Goal: Find specific page/section: Find specific page/section

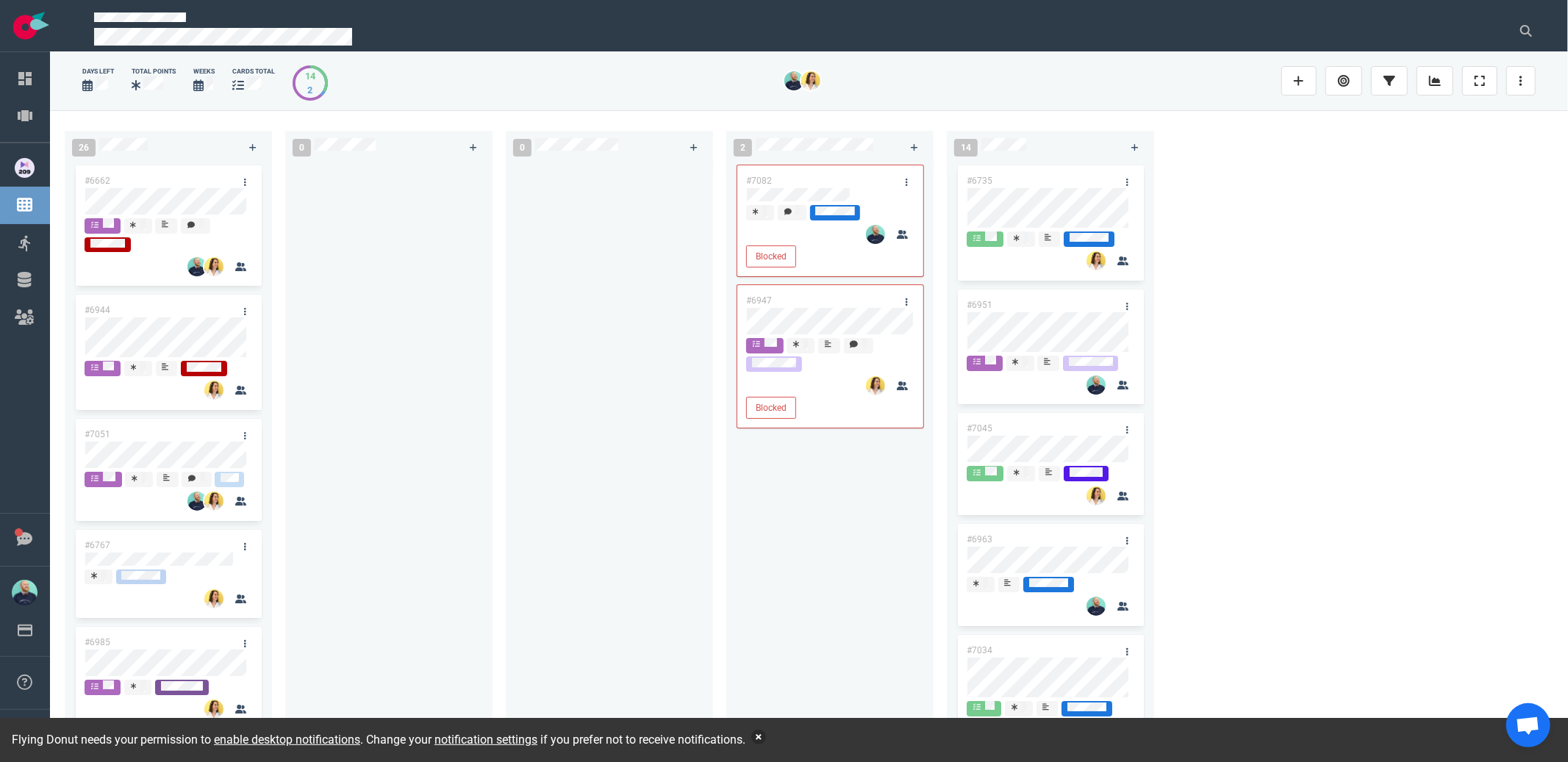
click at [766, 737] on button "button" at bounding box center [758, 737] width 14 height 14
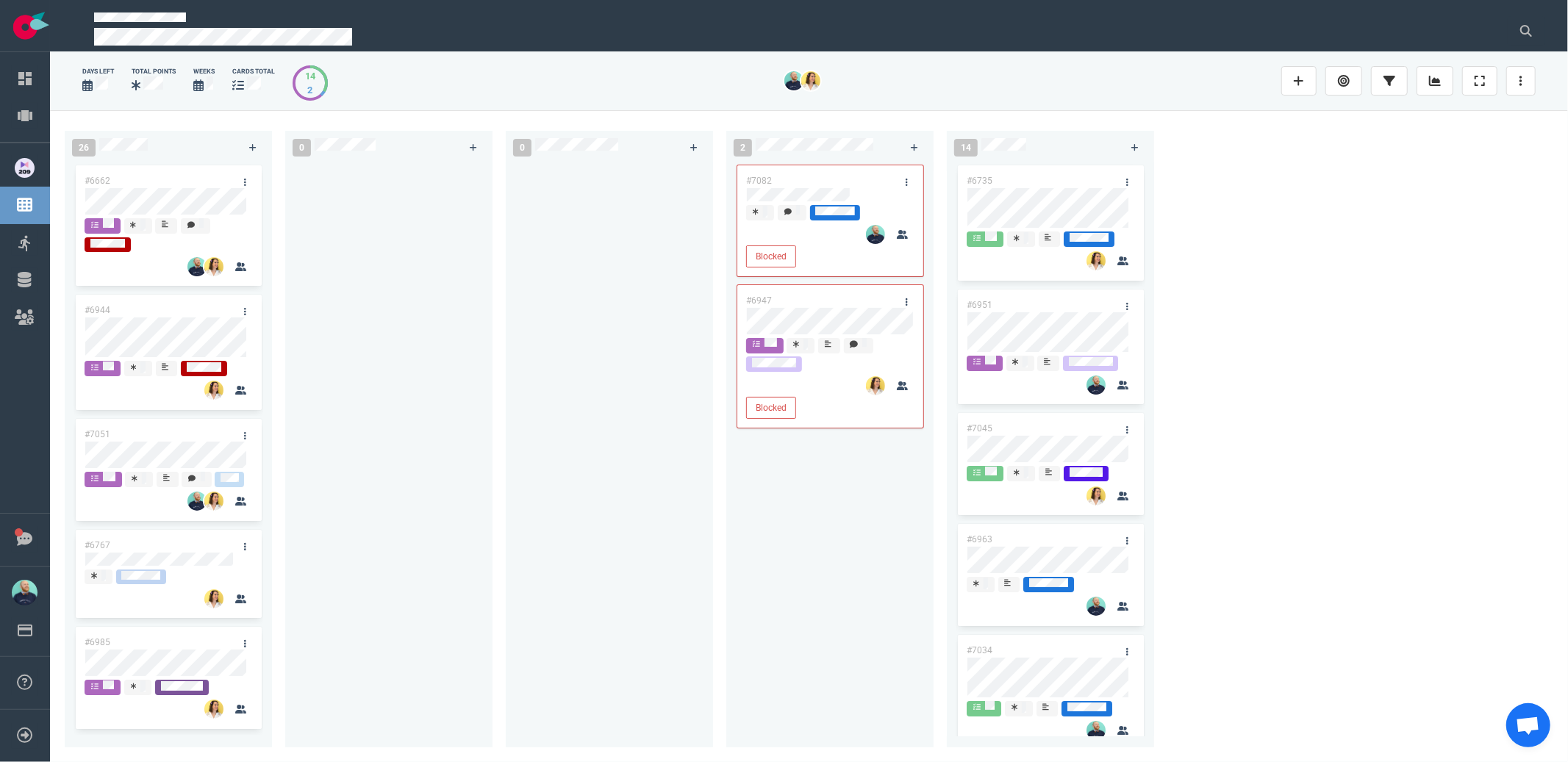
click at [596, 583] on div at bounding box center [609, 446] width 190 height 568
drag, startPoint x: 158, startPoint y: 181, endPoint x: 276, endPoint y: 256, distance: 139.8
click at [338, 183] on div "26 #6662 #6944 #7051 #6767 #6985 #6955 #6855 #7069 #6901 #7008 #7087 #6987 #692…" at bounding box center [809, 436] width 1518 height 651
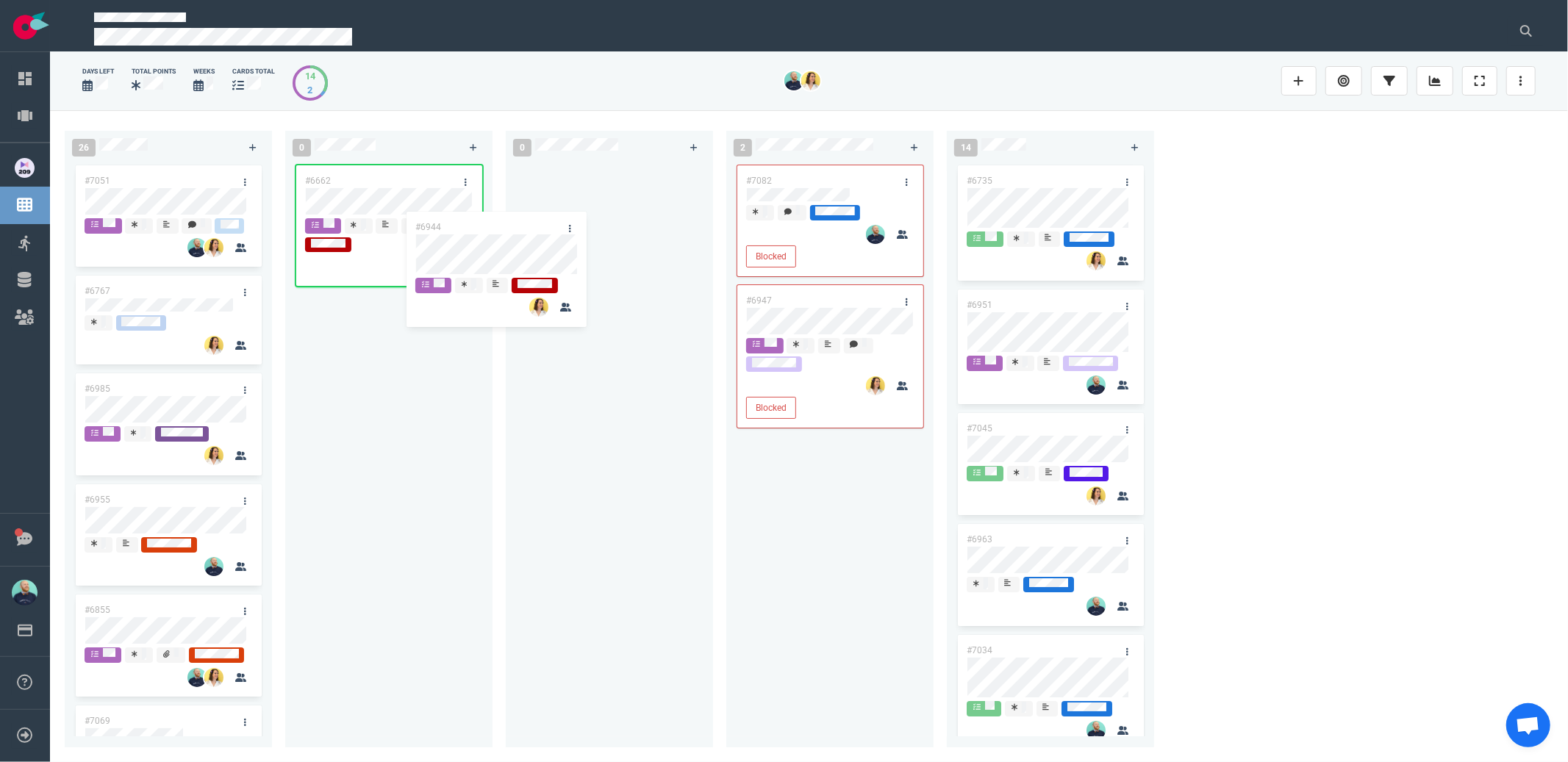
click at [418, 290] on div "26 #6944 #7051 #6767 #6985 #6955 #6855 #7069 #6901 #7008 #7087 #6987 #6925 #694…" at bounding box center [809, 436] width 1518 height 651
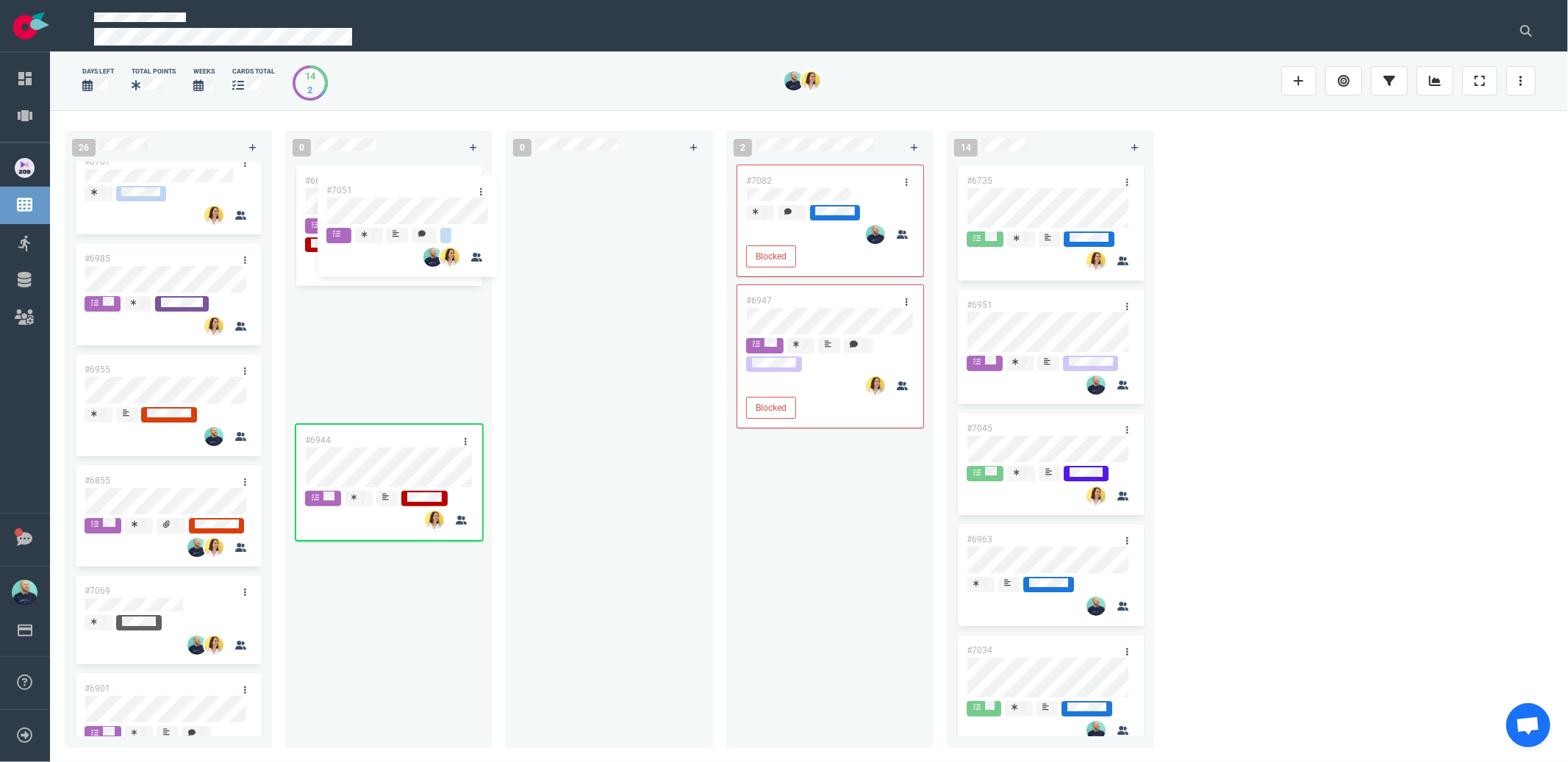
click at [541, 197] on div "26 #7051 #6767 #6985 #6955 #6855 #7069 #6901 #7008 #7087 #6987 #6925 #7051 0 #6…" at bounding box center [809, 436] width 1518 height 651
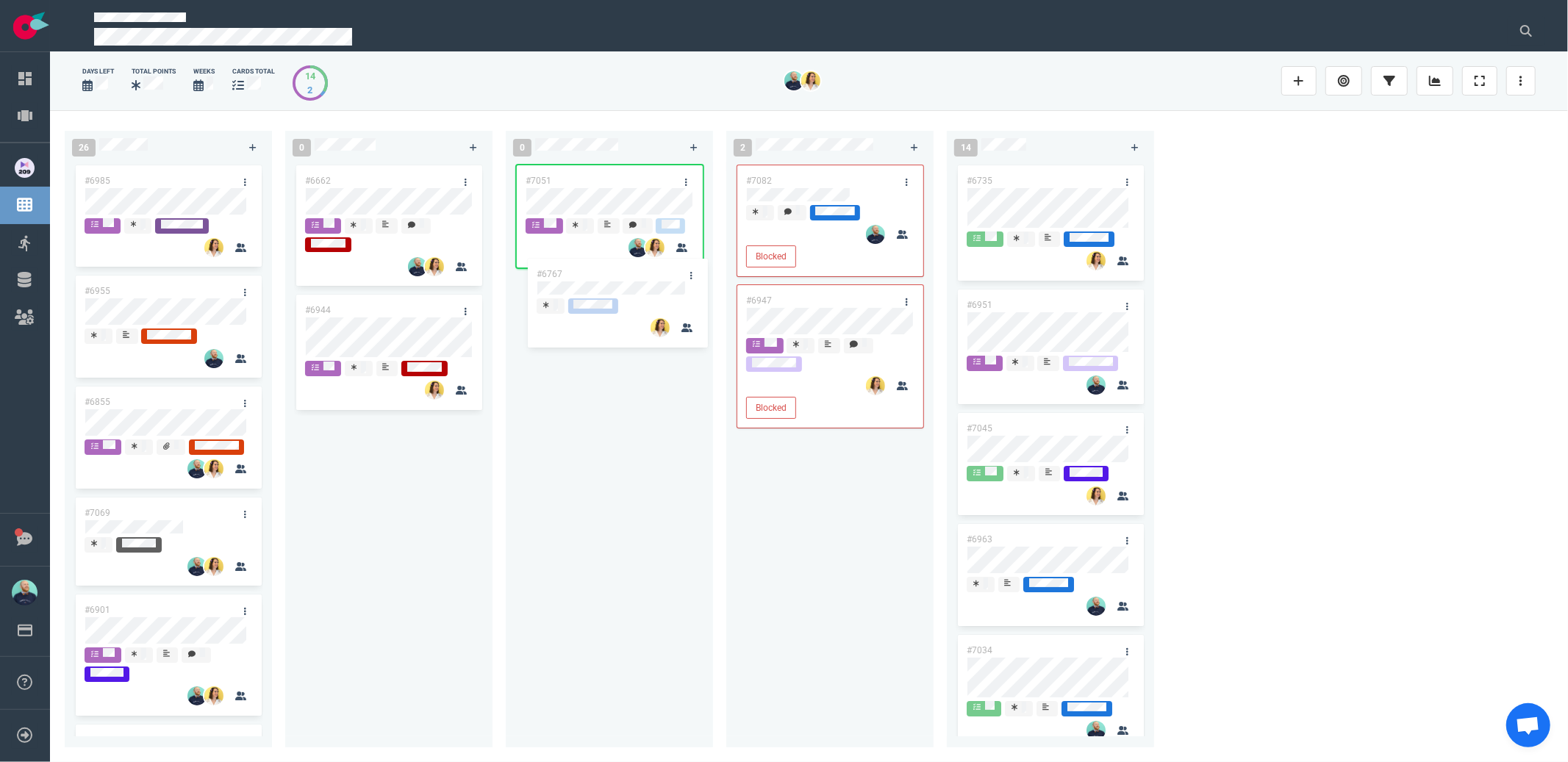
drag, startPoint x: 145, startPoint y: 185, endPoint x: 612, endPoint y: 282, distance: 477.0
click at [606, 280] on div "26 #6767 #6985 #6955 #6855 #7069 #6901 #7008 #7087 #6987 #6925 #6767 0 #6662 #6…" at bounding box center [809, 436] width 1518 height 651
click at [334, 478] on div "#6662 #6944" at bounding box center [389, 446] width 190 height 568
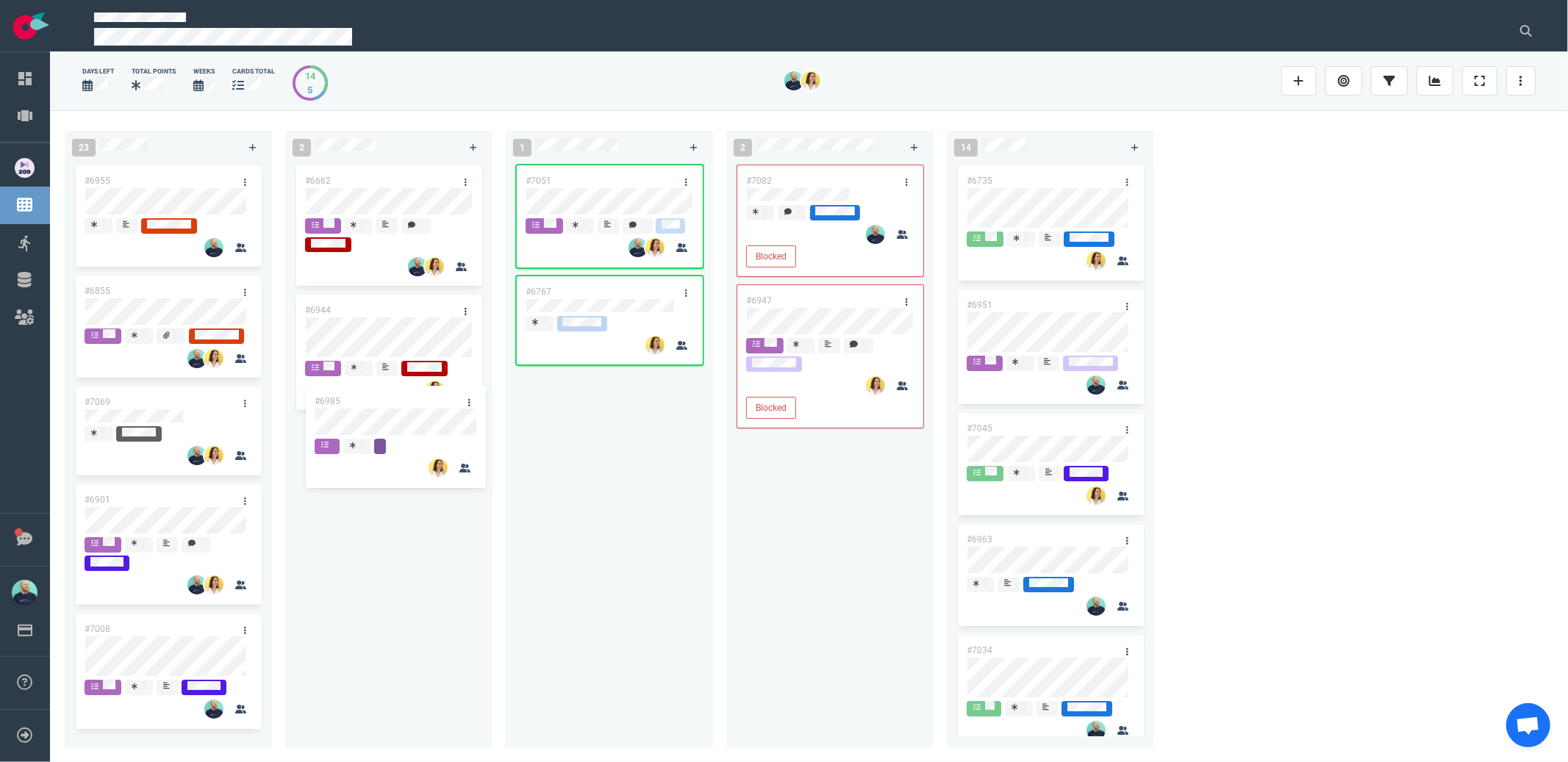
click at [409, 437] on div "23 #6985 #6955 #6855 #7069 #6901 #7008 #7087 #6987 #6925 #6985 2 #6662 #6944 1 …" at bounding box center [809, 436] width 1518 height 651
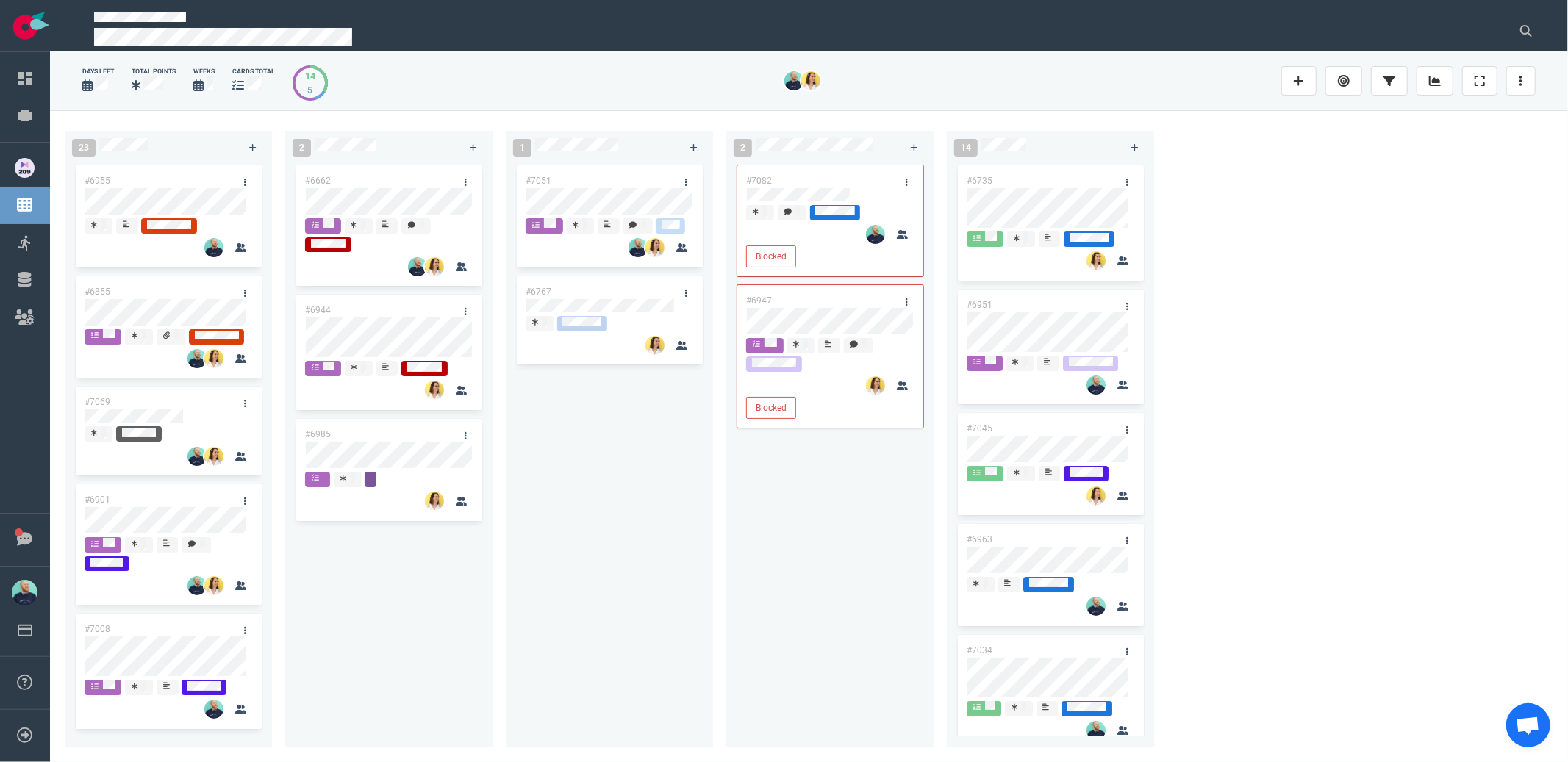
click at [647, 522] on div "#7051 #6767" at bounding box center [609, 446] width 190 height 568
click at [430, 214] on div "#6662 #6944 #6985 #6985" at bounding box center [389, 446] width 190 height 568
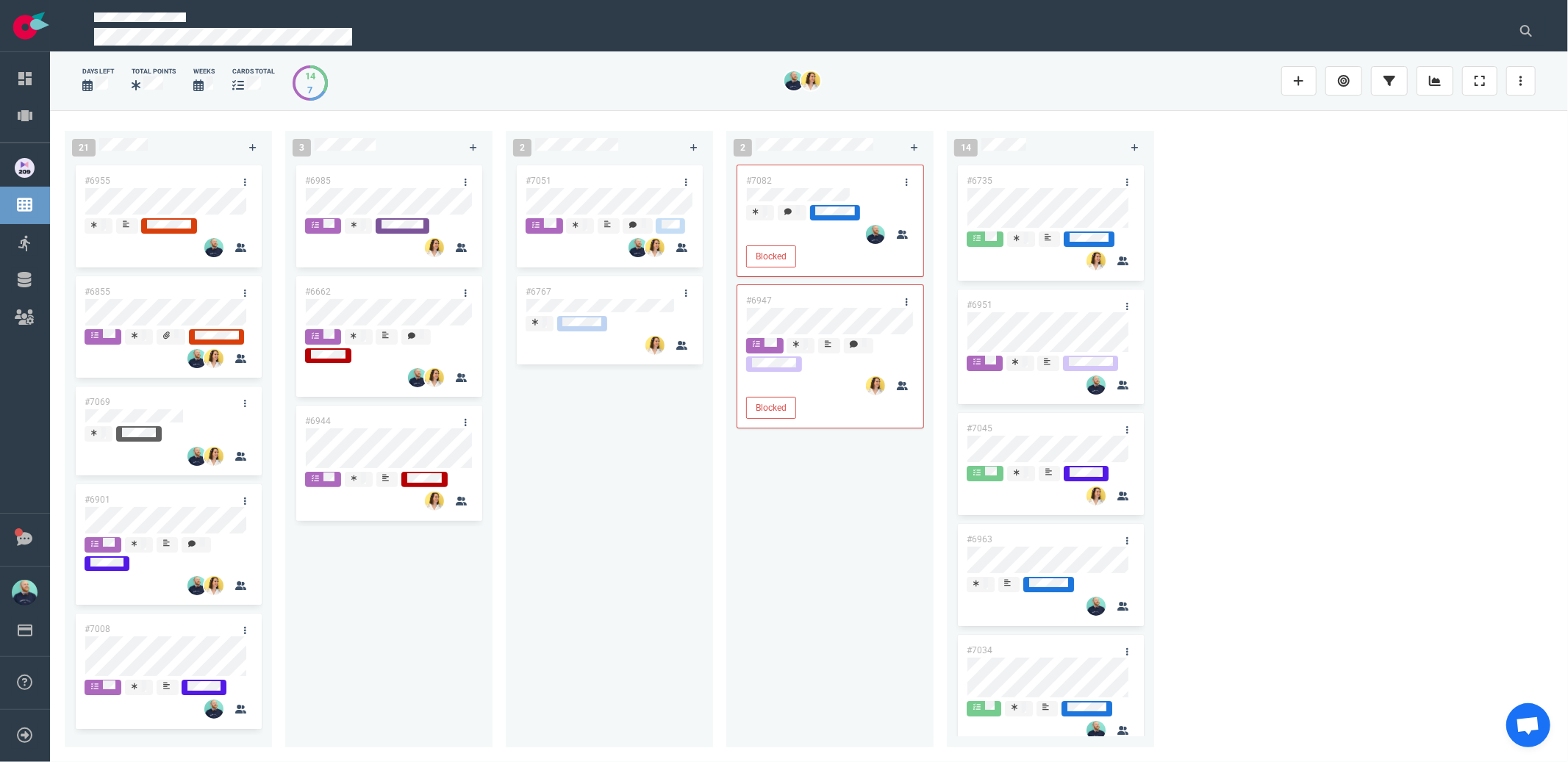
click at [595, 550] on div "#7051 #6767" at bounding box center [609, 446] width 190 height 568
click at [588, 465] on div "#7051 #6767" at bounding box center [609, 446] width 190 height 568
click at [705, 670] on div "#7051 #6767" at bounding box center [609, 449] width 207 height 574
click at [498, 318] on div "3 #6985 #6662 #6944" at bounding box center [395, 436] width 221 height 628
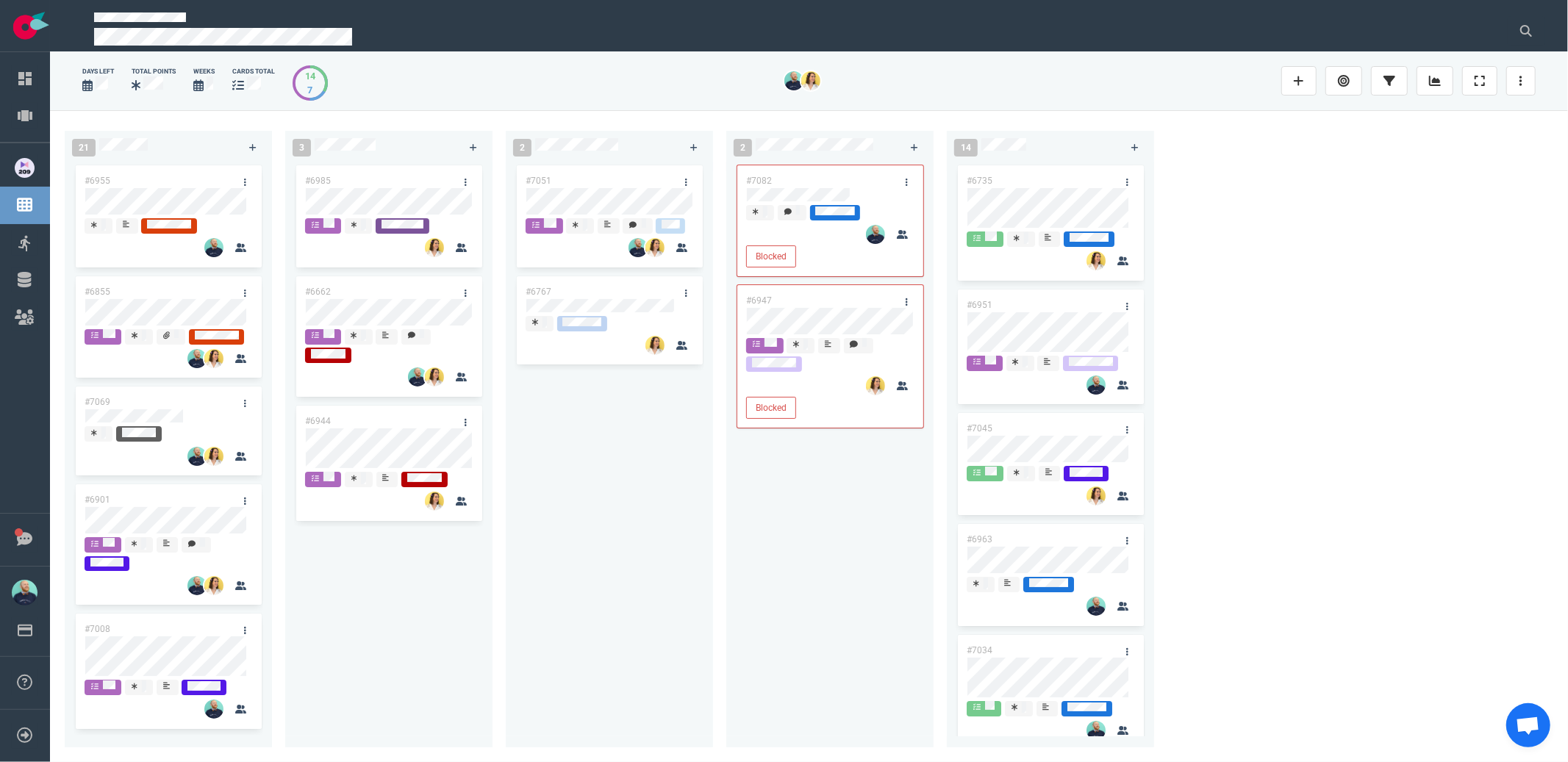
click at [498, 318] on div "3 #6985 #6662 #6944" at bounding box center [395, 436] width 221 height 628
click at [693, 558] on div "#7051 #6767" at bounding box center [609, 446] width 190 height 568
click at [814, 654] on div "#7082 Blocked #6947 Blocked" at bounding box center [830, 446] width 190 height 568
click at [570, 529] on div "#7051 #6767" at bounding box center [609, 446] width 190 height 568
click at [640, 483] on div "#7051 #6767" at bounding box center [609, 446] width 190 height 568
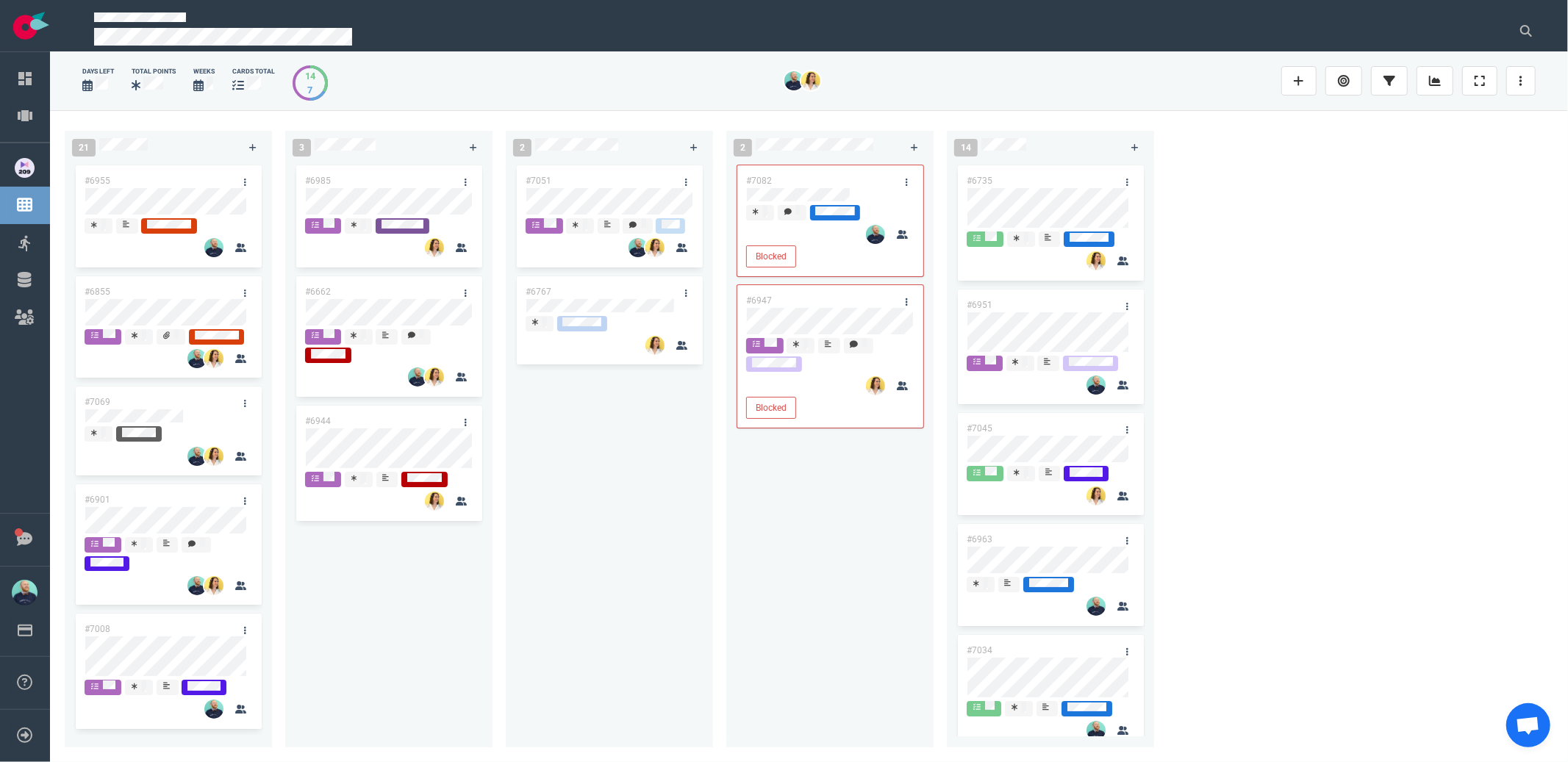
click at [807, 527] on div "#7082 Blocked #6947 Blocked" at bounding box center [830, 446] width 190 height 568
